Goal: Task Accomplishment & Management: Manage account settings

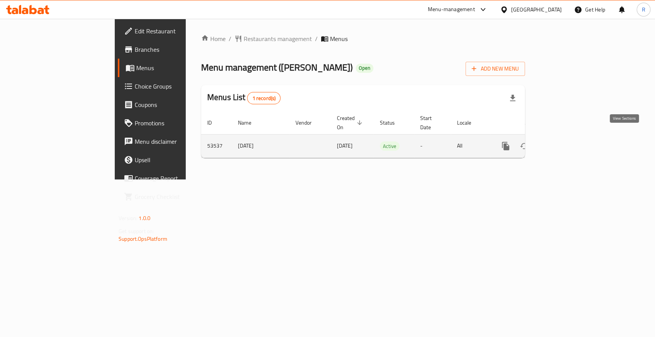
click at [570, 140] on link "enhanced table" at bounding box center [561, 146] width 18 height 18
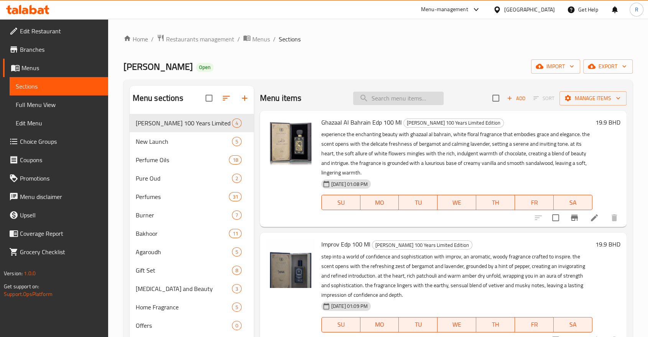
click at [381, 100] on input "search" at bounding box center [398, 98] width 91 height 13
paste input "Bakhoor Oud 80grms"
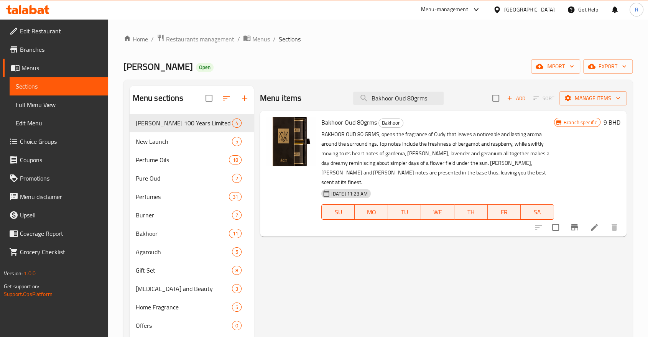
type input "Bakhoor Oud 80grms"
click at [577, 223] on icon "Branch-specific-item" at bounding box center [574, 227] width 9 height 9
drag, startPoint x: 432, startPoint y: 99, endPoint x: 325, endPoint y: 100, distance: 106.6
click at [325, 100] on div "Menu items Bakhoor Oud 80grms Add Sort Manage items" at bounding box center [443, 98] width 367 height 25
paste input "lossom Bouquet 30ml X 4 Edp"
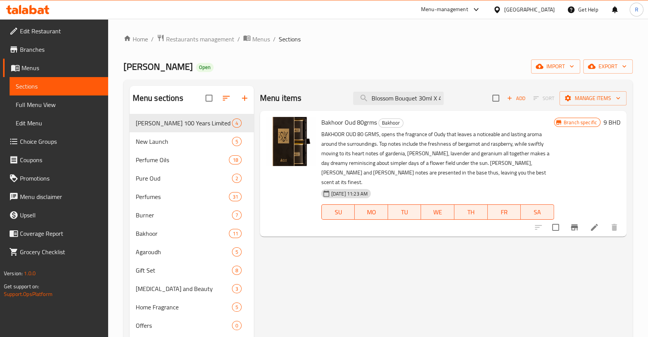
scroll to position [0, 12]
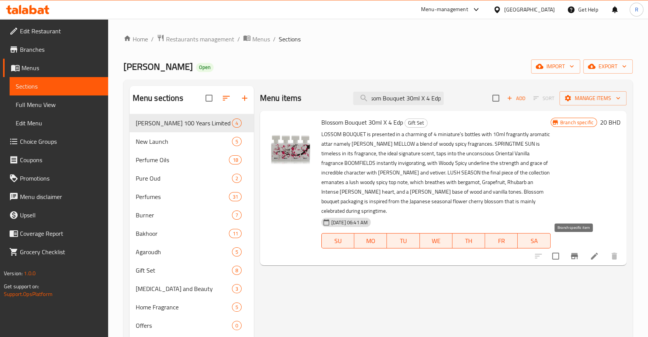
type input "Blossom Bouquet 30ml X 4 Edp"
click at [576, 252] on icon "Branch-specific-item" at bounding box center [574, 256] width 9 height 9
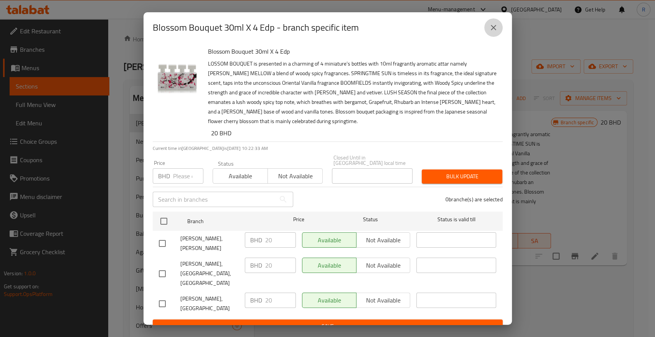
click at [490, 32] on icon "close" at bounding box center [493, 27] width 9 height 9
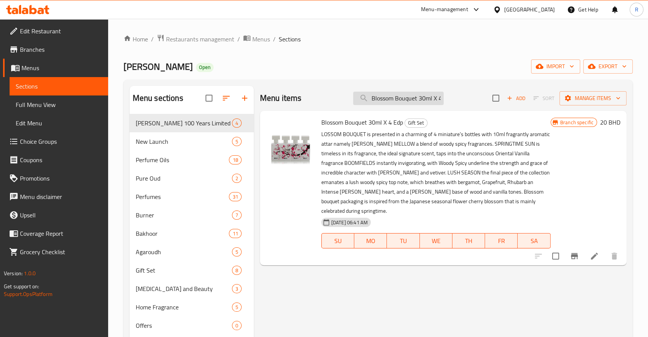
click at [425, 95] on input "Blossom Bouquet 30ml X 4 Edp" at bounding box center [398, 98] width 91 height 13
paste input "Mubkhar Pdb-027 - S.brn"
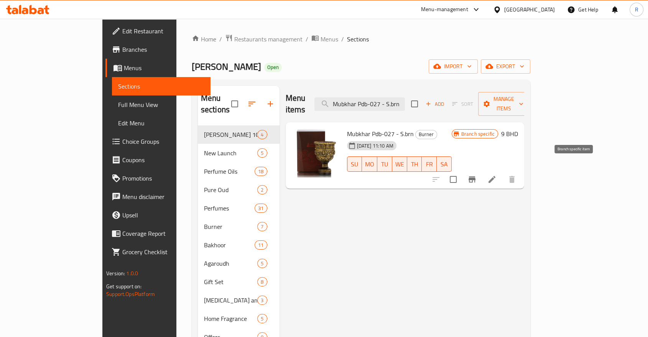
type input "Mubkhar Pdb-027 - S.brn"
click at [481, 170] on button "Branch-specific-item" at bounding box center [472, 179] width 18 height 18
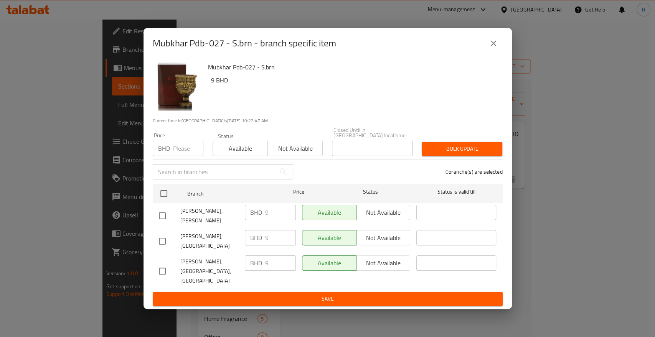
click at [493, 48] on icon "close" at bounding box center [493, 43] width 9 height 9
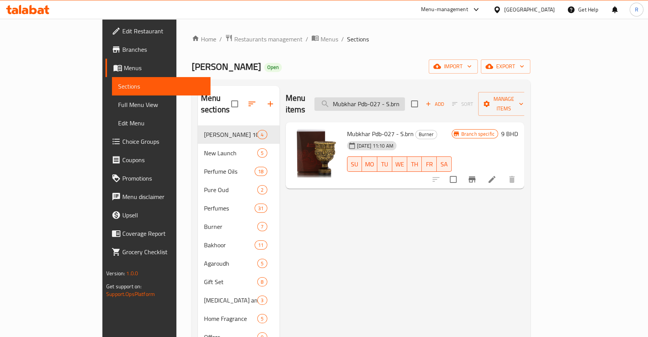
click at [405, 104] on input "Mubkhar Pdb-027 - S.brn" at bounding box center [360, 103] width 91 height 13
paste input "[PERSON_NAME] Al Oud Al Mubakhar 3ml"
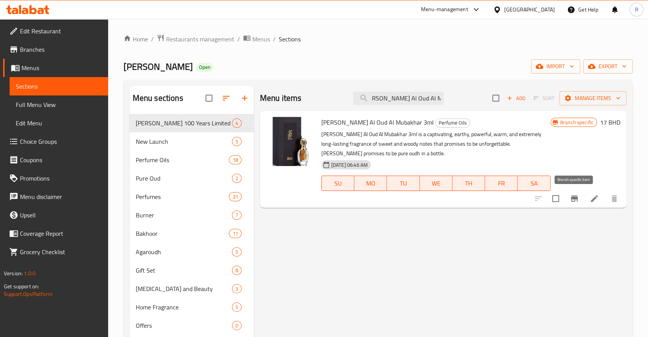
type input "[PERSON_NAME] Al Oud Al Mubakhar 3ml"
click at [575, 197] on icon "Branch-specific-item" at bounding box center [574, 199] width 7 height 6
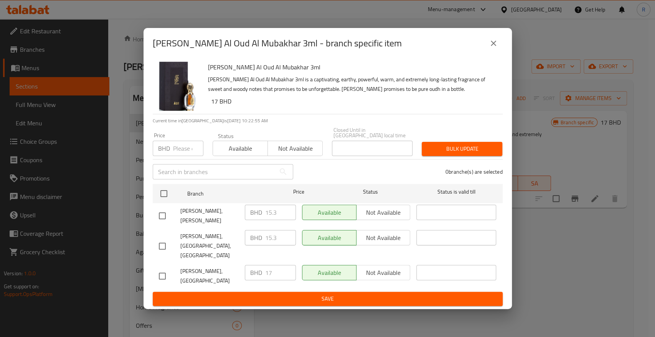
click at [175, 154] on input "number" at bounding box center [188, 148] width 30 height 15
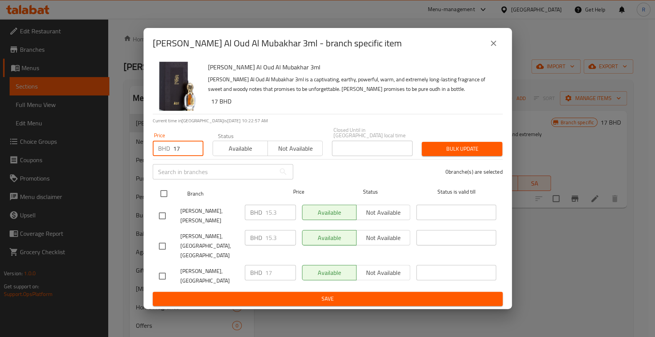
type input "17"
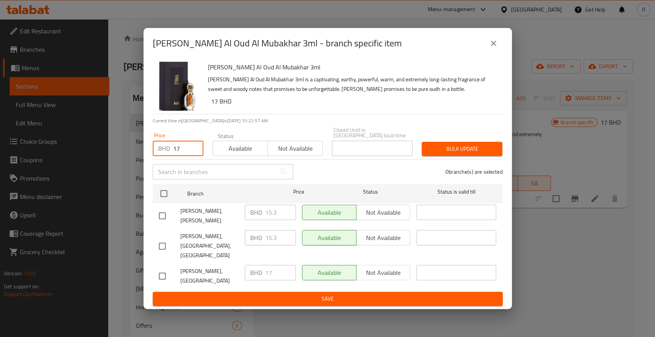
drag, startPoint x: 163, startPoint y: 203, endPoint x: 214, endPoint y: 189, distance: 52.3
click at [164, 201] on input "checkbox" at bounding box center [164, 194] width 16 height 16
checkbox input "true"
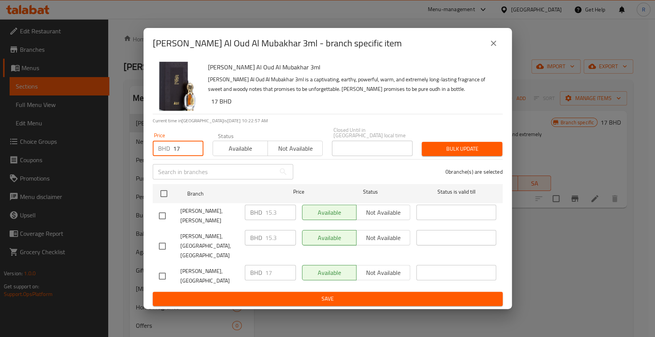
checkbox input "true"
click at [454, 154] on span "Bulk update" at bounding box center [462, 149] width 68 height 10
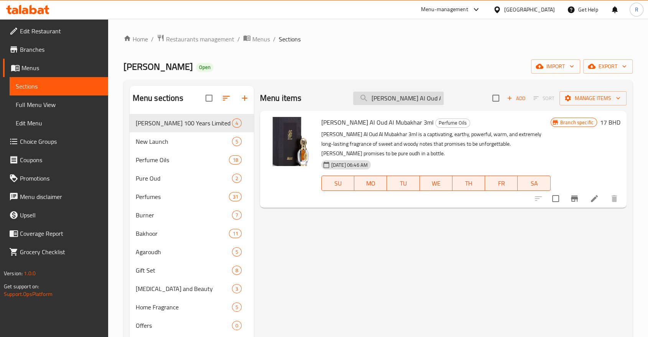
click at [438, 103] on input "[PERSON_NAME] Al Oud Al Mubakhar 3ml" at bounding box center [398, 98] width 91 height 13
paste input "Atayeeb-2 60-grm"
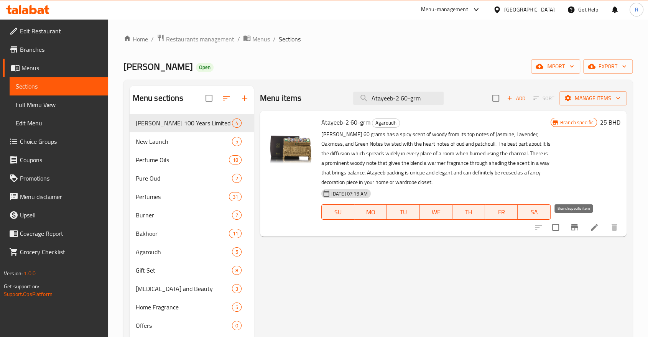
click at [577, 228] on icon "Branch-specific-item" at bounding box center [574, 227] width 7 height 6
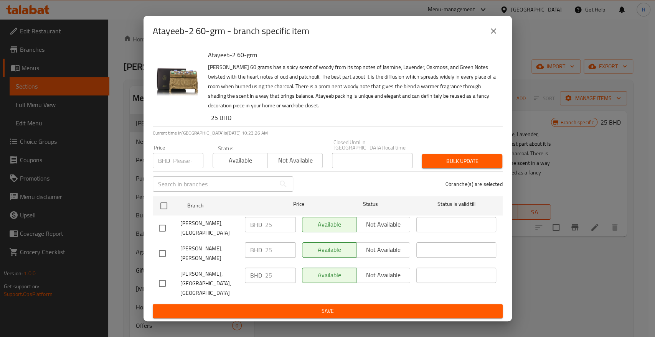
click at [491, 36] on icon "close" at bounding box center [493, 30] width 9 height 9
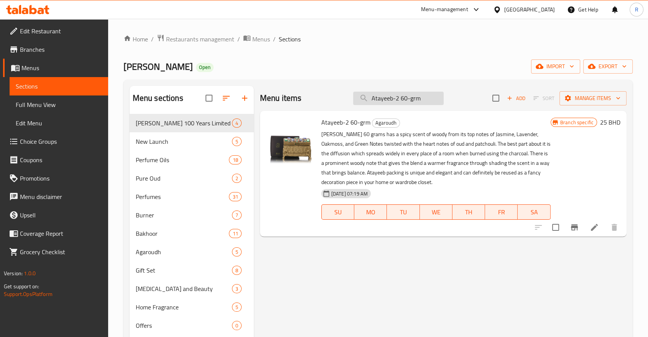
click at [426, 99] on input "Atayeeb-2 60-grm" at bounding box center [398, 98] width 91 height 13
paste input "[PERSON_NAME] Al Oud Al Mubakhar 3ml"
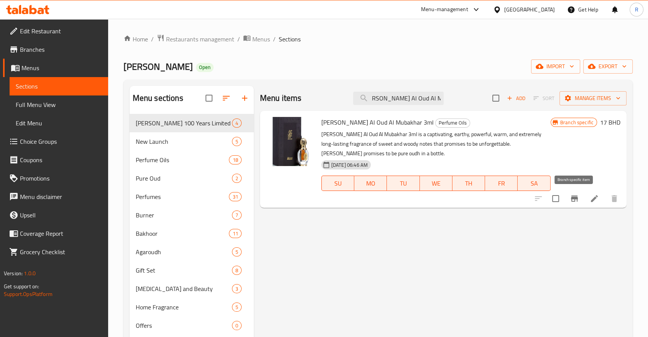
type input "[PERSON_NAME] Al Oud Al Mubakhar 3ml"
click at [571, 198] on icon "Branch-specific-item" at bounding box center [574, 198] width 9 height 9
click at [428, 97] on input "[PERSON_NAME] Al Oud Al Mubakhar 3ml" at bounding box center [398, 98] width 91 height 13
paste input "[PERSON_NAME] 72grms"
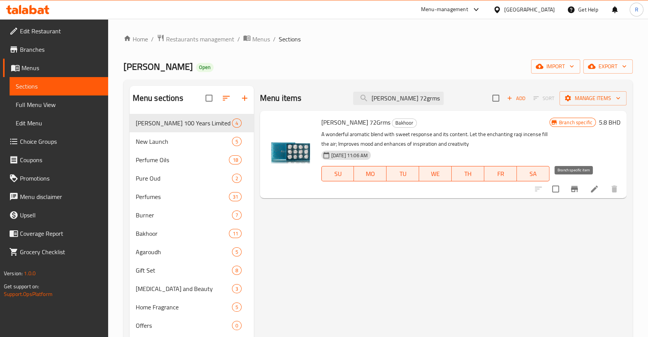
type input "[PERSON_NAME] 72grms"
click at [571, 189] on icon "Branch-specific-item" at bounding box center [574, 189] width 9 height 9
click at [436, 98] on input "[PERSON_NAME] 72grms" at bounding box center [398, 98] width 91 height 13
paste input "Step Up Femme Edp 50ml"
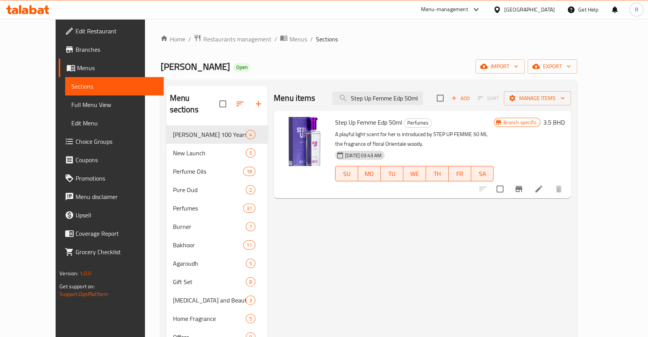
type input "Step Up Femme Edp 50ml"
click at [522, 186] on icon "Branch-specific-item" at bounding box center [519, 189] width 7 height 6
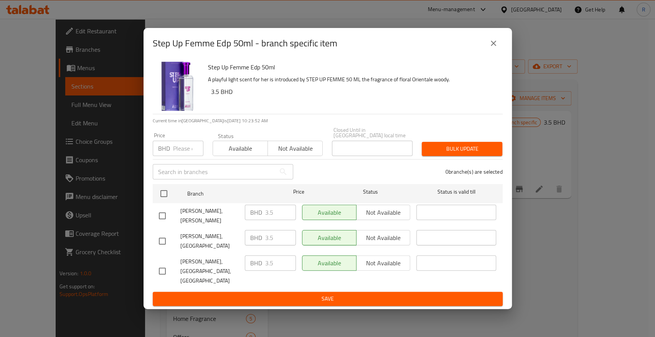
click at [494, 48] on icon "close" at bounding box center [493, 43] width 9 height 9
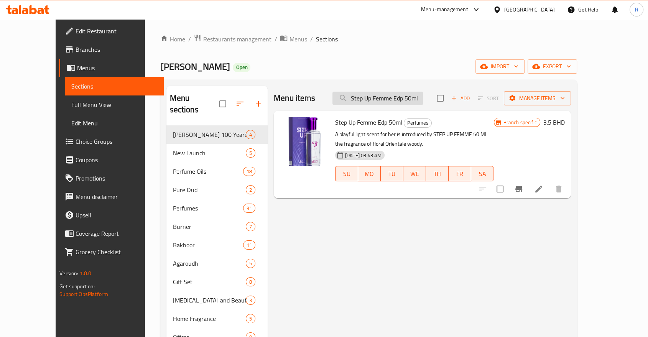
click at [423, 93] on input "Step Up Femme Edp 50ml" at bounding box center [378, 98] width 91 height 13
paste input "Ho"
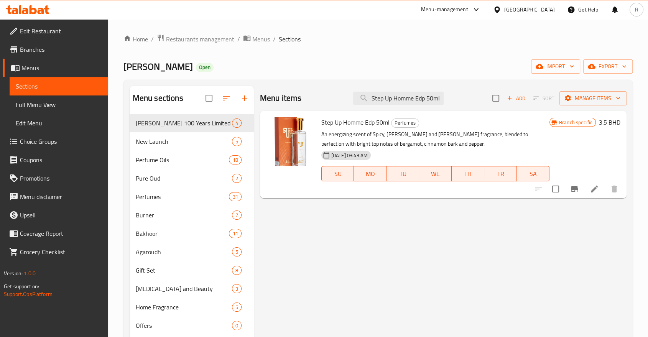
type input "Step Up Homme Edp 50ml"
click at [575, 185] on icon "Branch-specific-item" at bounding box center [574, 189] width 9 height 9
click at [414, 100] on input "Step Up Homme Edp 50ml" at bounding box center [398, 98] width 91 height 13
paste input "Estabraq Oud Edp 30ML"
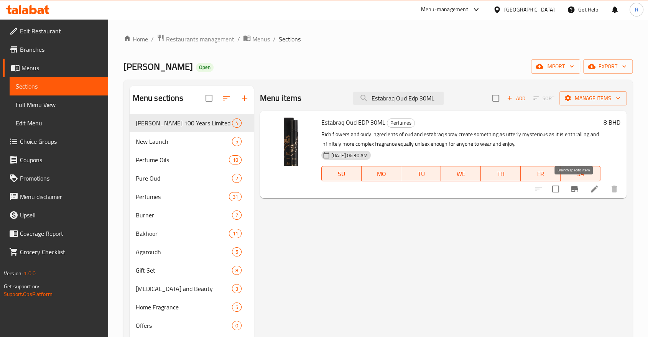
type input "Estabraq Oud Edp 30ML"
click at [575, 190] on icon "Branch-specific-item" at bounding box center [574, 189] width 7 height 6
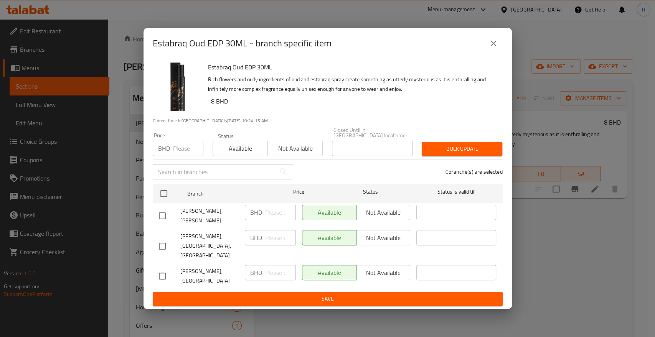
click at [180, 156] on input "number" at bounding box center [188, 148] width 30 height 15
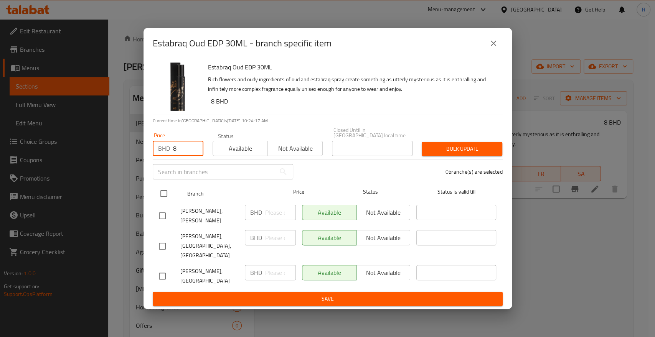
type input "8"
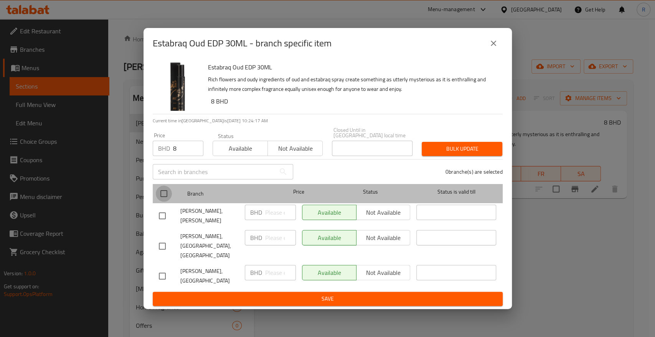
click at [166, 202] on input "checkbox" at bounding box center [164, 194] width 16 height 16
checkbox input "true"
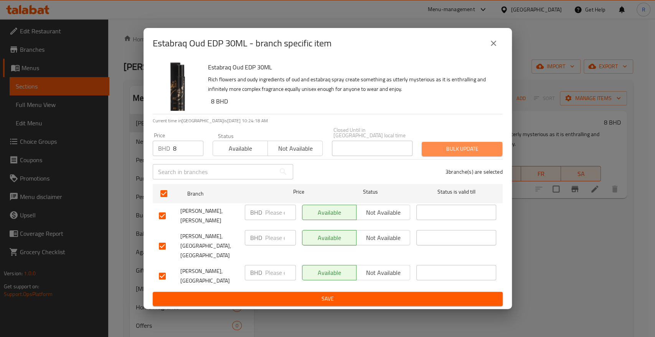
click at [458, 154] on span "Bulk update" at bounding box center [462, 149] width 68 height 10
